Goal: Transaction & Acquisition: Purchase product/service

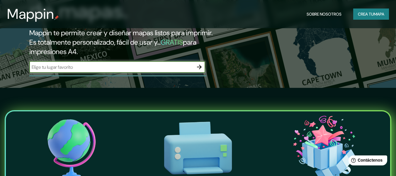
click at [174, 66] on input "text" at bounding box center [111, 67] width 164 height 7
type input "[GEOGRAPHIC_DATA]"
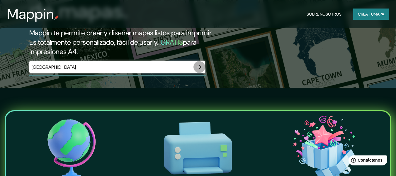
click at [202, 67] on icon "button" at bounding box center [199, 66] width 7 height 7
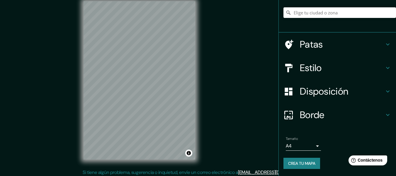
scroll to position [11, 0]
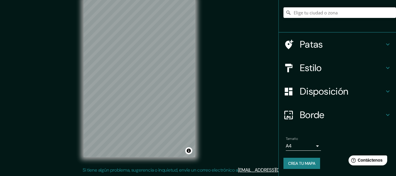
click at [314, 64] on font "Estilo" at bounding box center [311, 68] width 22 height 12
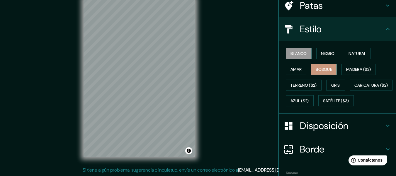
click at [316, 65] on font "Bosque" at bounding box center [324, 69] width 16 height 8
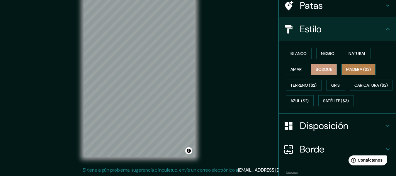
click at [346, 69] on font "Madera ($2)" at bounding box center [358, 69] width 25 height 5
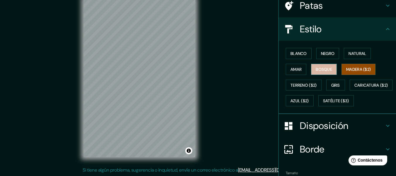
click at [329, 68] on button "Bosque" at bounding box center [324, 69] width 26 height 11
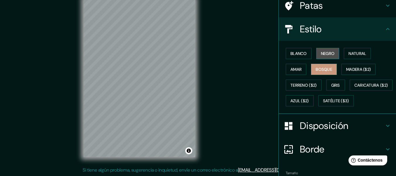
click at [321, 56] on font "Negro" at bounding box center [328, 53] width 14 height 5
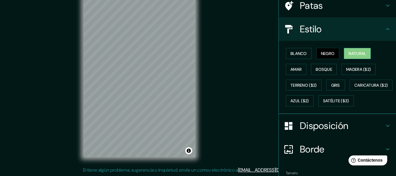
click at [349, 55] on font "Natural" at bounding box center [358, 53] width 18 height 5
click at [302, 51] on font "Blanco" at bounding box center [299, 53] width 16 height 5
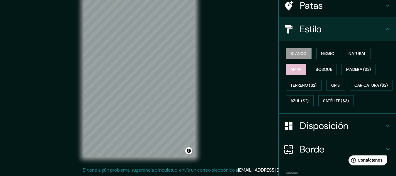
click at [293, 66] on font "Amar" at bounding box center [296, 69] width 11 height 8
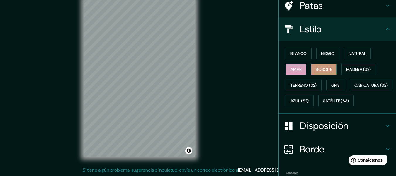
click at [317, 70] on font "Bosque" at bounding box center [324, 69] width 16 height 5
click at [165, 123] on div at bounding box center [165, 120] width 5 height 5
click at [162, 117] on div at bounding box center [162, 115] width 5 height 5
